Goal: Understand process/instructions

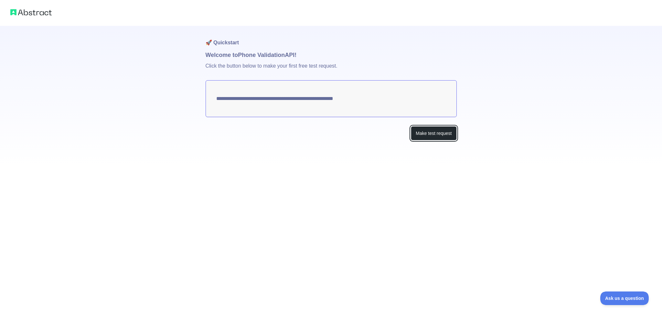
drag, startPoint x: 431, startPoint y: 134, endPoint x: 339, endPoint y: 118, distance: 93.6
click at [331, 134] on div "Make test request" at bounding box center [331, 133] width 251 height 15
click at [368, 100] on textarea "**********" at bounding box center [331, 98] width 251 height 37
click at [424, 134] on button "Make test request" at bounding box center [434, 133] width 46 height 15
